Goal: Information Seeking & Learning: Check status

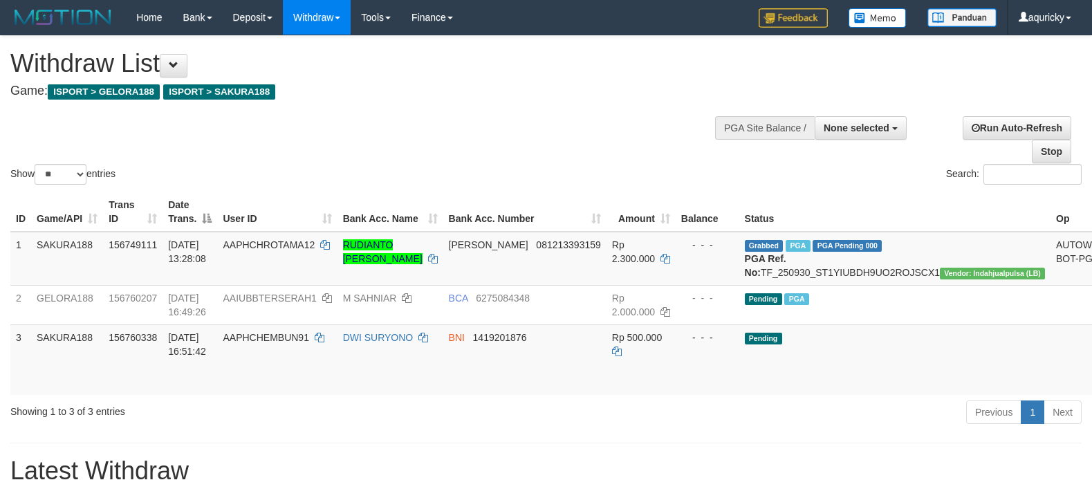
select select
select select "**"
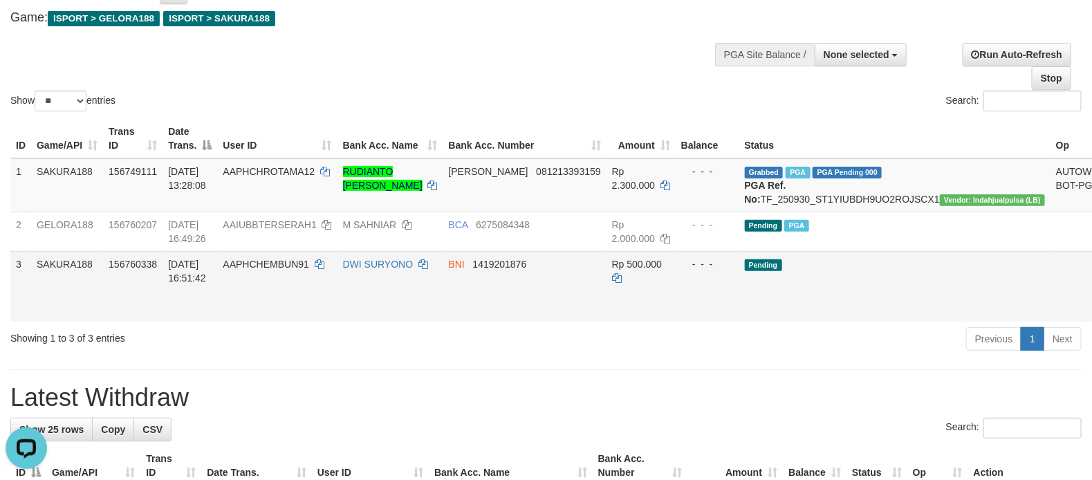
click at [642, 322] on td "Rp 500.000" at bounding box center [641, 286] width 69 height 71
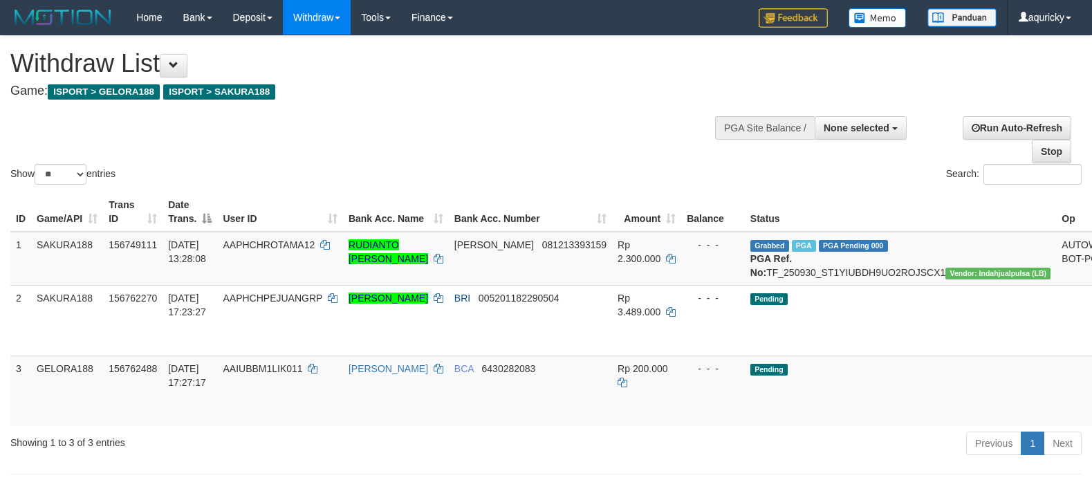
select select
select select "**"
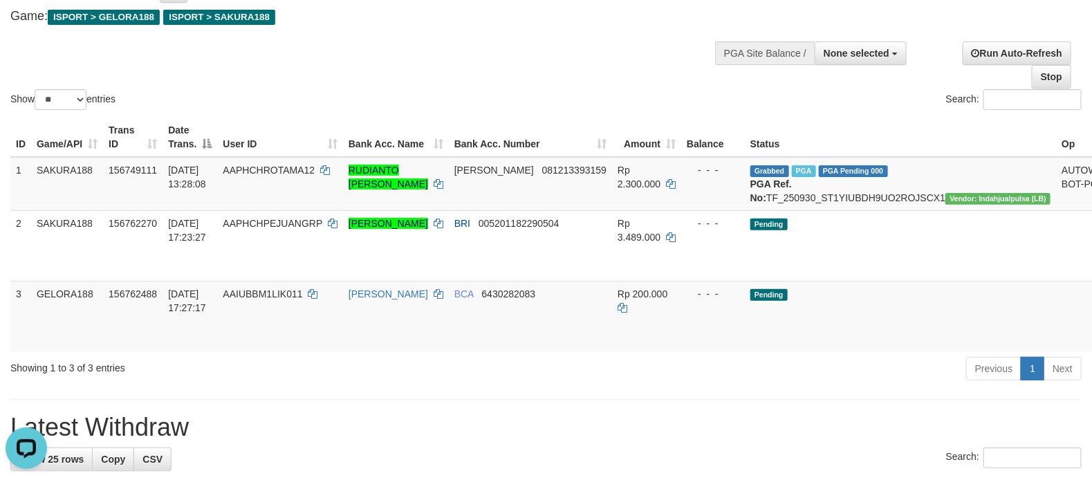
drag, startPoint x: 579, startPoint y: 62, endPoint x: 593, endPoint y: 61, distance: 14.6
click at [579, 62] on div "Show ** ** ** *** entries Search:" at bounding box center [546, 36] width 1092 height 151
click at [837, 46] on button "None selected" at bounding box center [861, 53] width 92 height 24
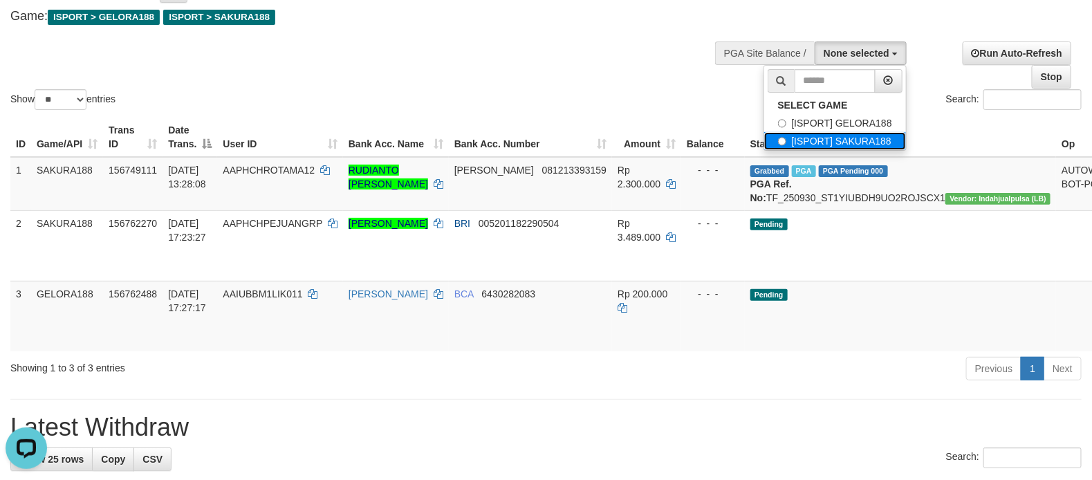
click at [820, 138] on label "[ISPORT] SAKURA188" at bounding box center [835, 141] width 142 height 18
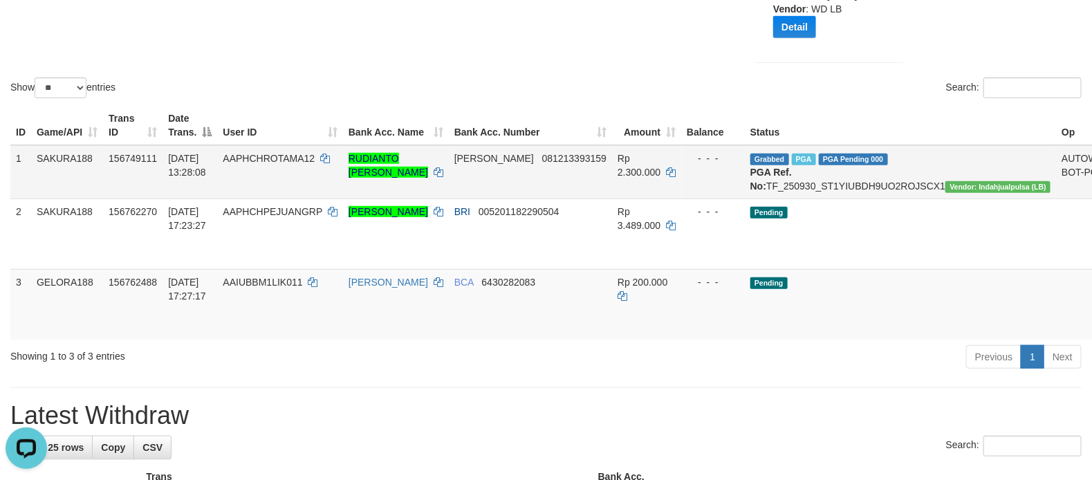
scroll to position [96, 0]
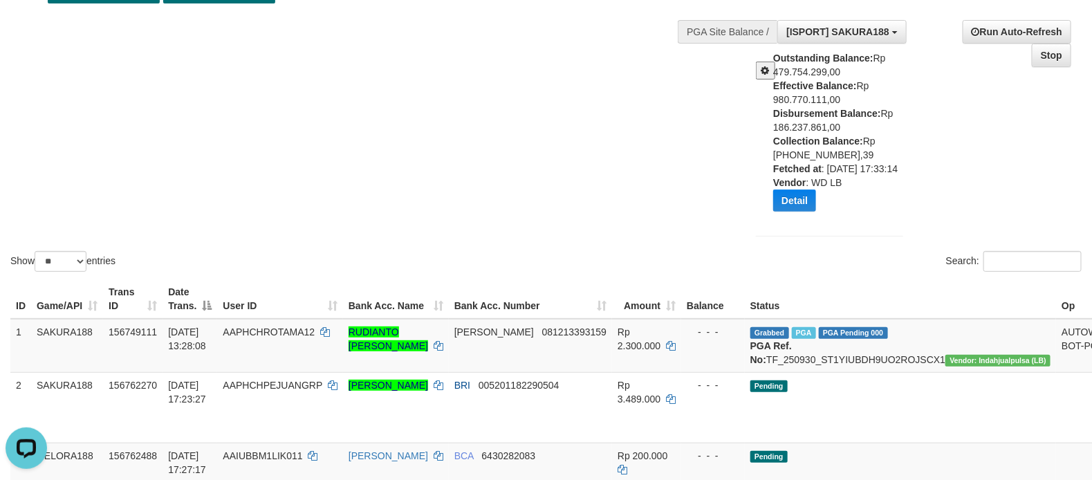
click at [805, 127] on div "Outstanding Balance: Rp 479.754.299,00 Effective Balance: Rp 980.770.111,00 Dis…" at bounding box center [843, 136] width 140 height 171
click at [804, 121] on div "Outstanding Balance: Rp 479.754.299,00 Effective Balance: Rp 980.770.111,00 Dis…" at bounding box center [843, 136] width 140 height 171
click at [783, 113] on b "Disbursement Balance:" at bounding box center [827, 113] width 108 height 11
drag, startPoint x: 783, startPoint y: 113, endPoint x: 808, endPoint y: 129, distance: 29.9
click at [808, 129] on div "Outstanding Balance: Rp 479.754.299,00 Effective Balance: Rp 980.770.111,00 Dis…" at bounding box center [843, 136] width 140 height 171
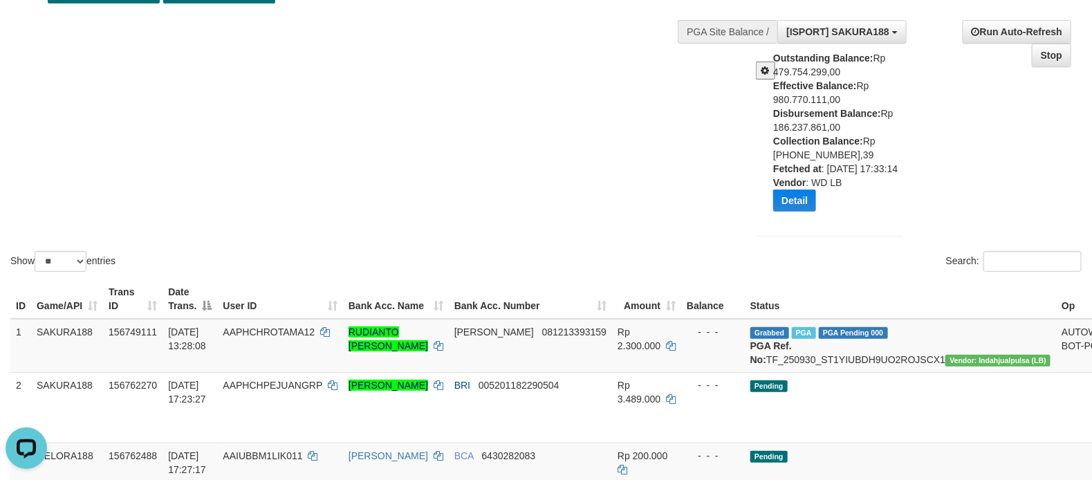
copy div "Disbursement Balance: Rp 186.237.861,00"
click at [839, 44] on button "[ISPORT] SAKURA188" at bounding box center [841, 32] width 129 height 24
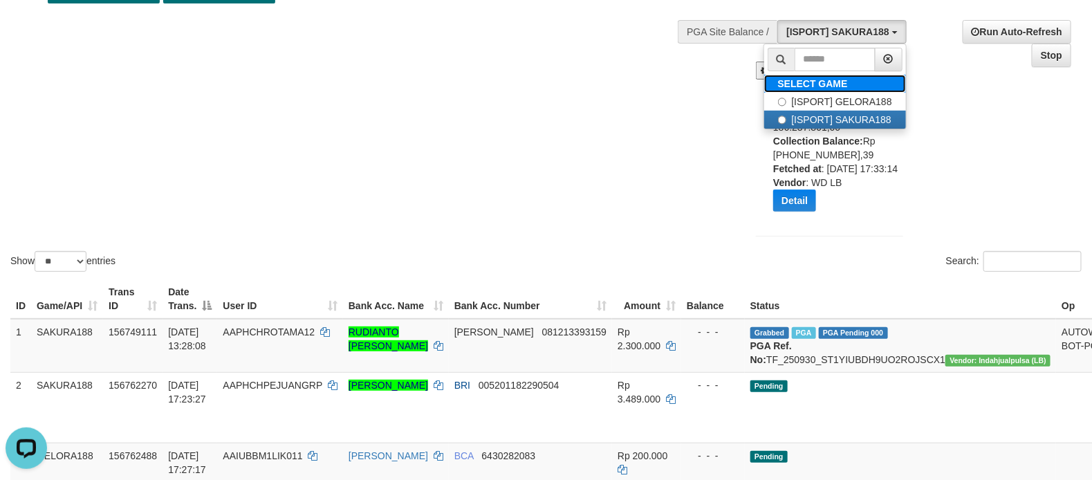
click at [833, 89] on label "SELECT GAME" at bounding box center [813, 84] width 98 height 18
click at [826, 98] on label "[ISPORT] GELORA188" at bounding box center [835, 102] width 142 height 18
select select "***"
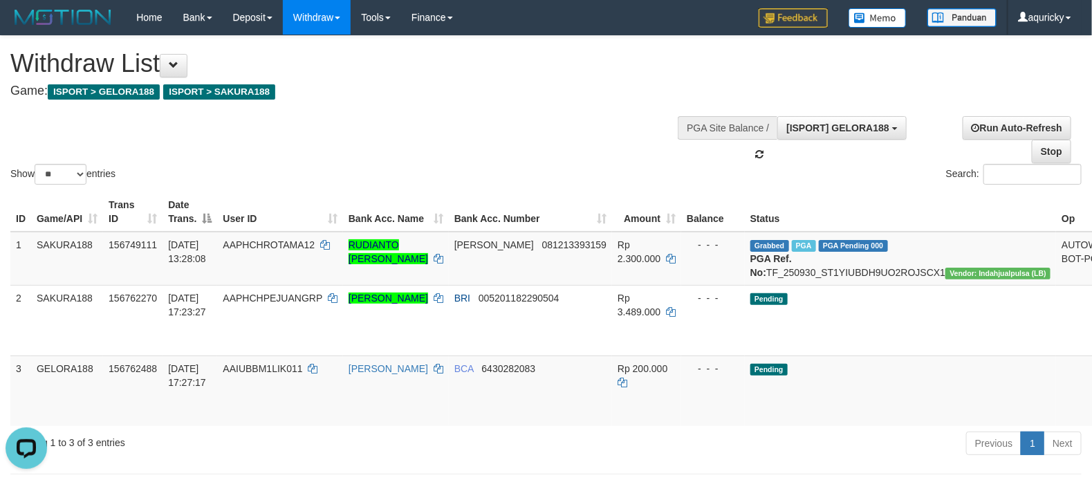
scroll to position [23, 0]
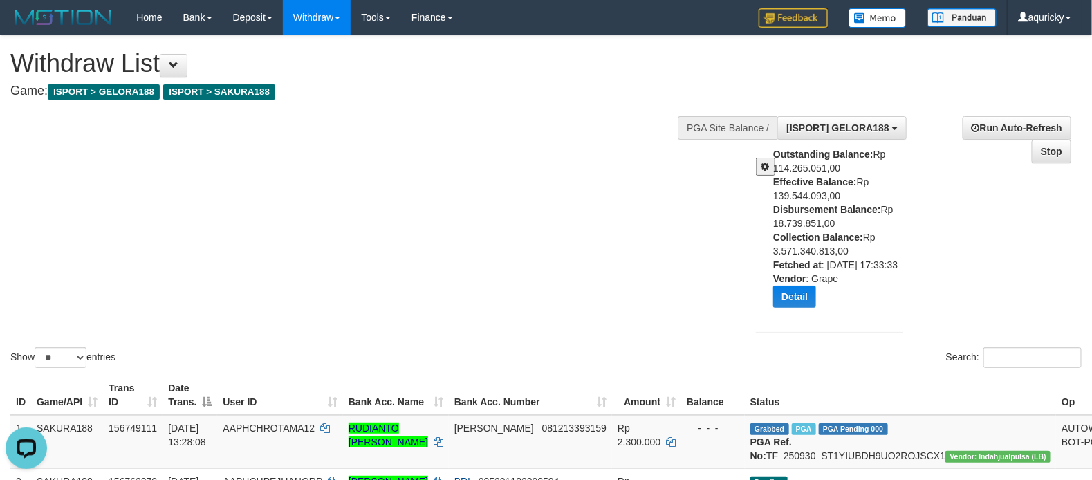
click at [782, 219] on div "Outstanding Balance: Rp 114.265.051,00 Effective Balance: Rp 139.544.093,00 Dis…" at bounding box center [843, 232] width 140 height 171
drag, startPoint x: 782, startPoint y: 219, endPoint x: 783, endPoint y: 210, distance: 9.0
click at [783, 210] on div "Outstanding Balance: Rp 114.265.051,00 Effective Balance: Rp 139.544.093,00 Dis…" at bounding box center [843, 232] width 140 height 171
copy div "Disbursement Balance: Rp 18.739.851,00"
click at [461, 139] on div "Show ** ** ** *** entries Search:" at bounding box center [546, 203] width 1092 height 335
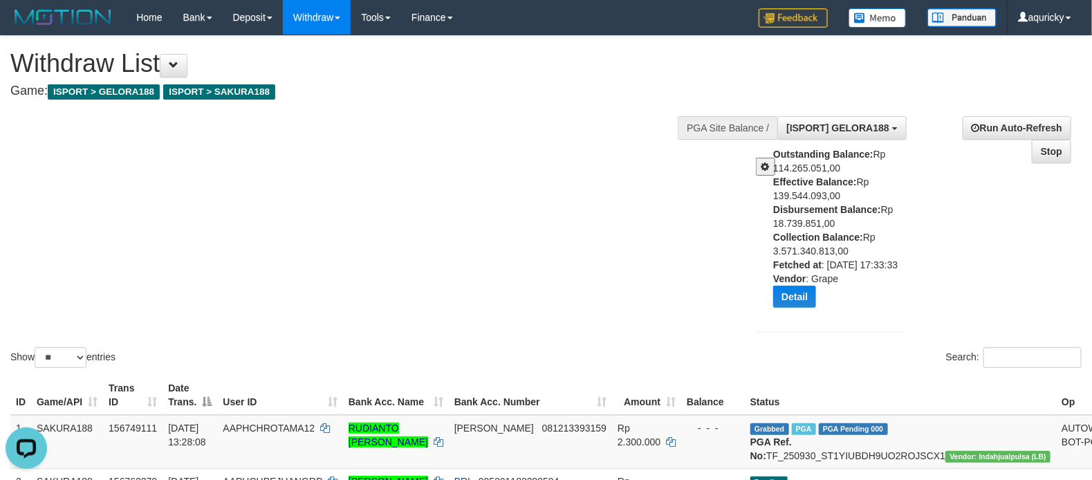
scroll to position [173, 0]
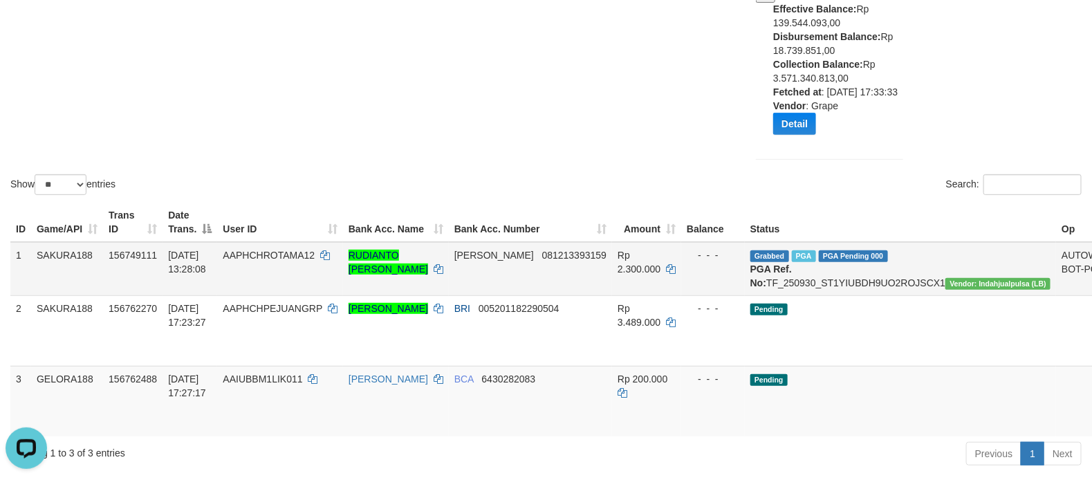
click at [797, 295] on td "Grabbed PGA PGA Pending 000 PGA Ref. No: TF_250930_ST1YIUBDH9UO2ROJSCX1 Vendor:…" at bounding box center [900, 269] width 311 height 54
click at [803, 295] on td "Grabbed PGA PGA Pending 000 PGA Ref. No: TF_250930_ST1YIUBDH9UO2ROJSCX1 Vendor:…" at bounding box center [900, 269] width 311 height 54
copy td "TF_250930_ST1YIUBDH9UO2ROJSCX1"
drag, startPoint x: 376, startPoint y: 110, endPoint x: 401, endPoint y: 110, distance: 25.6
click at [376, 110] on div "Show ** ** ** *** entries Search:" at bounding box center [546, 30] width 1092 height 335
